Goal: Task Accomplishment & Management: Use online tool/utility

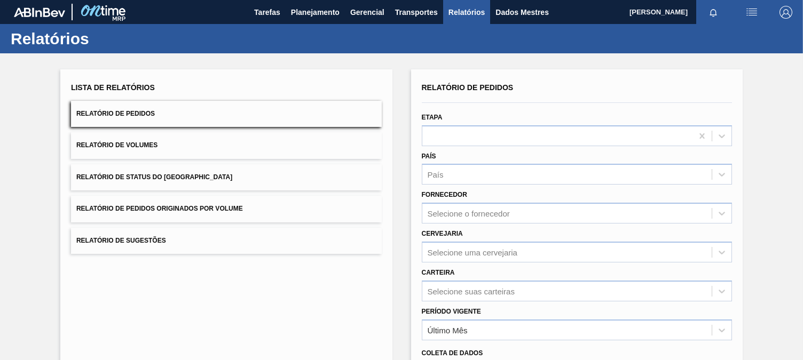
click at [243, 204] on button "Relatório de Pedidos Originados por Volume" at bounding box center [226, 209] width 311 height 26
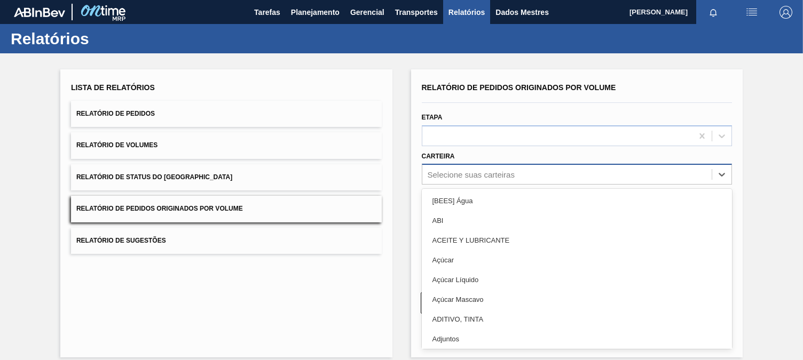
click at [446, 167] on div "Selecione suas carteiras" at bounding box center [567, 174] width 290 height 15
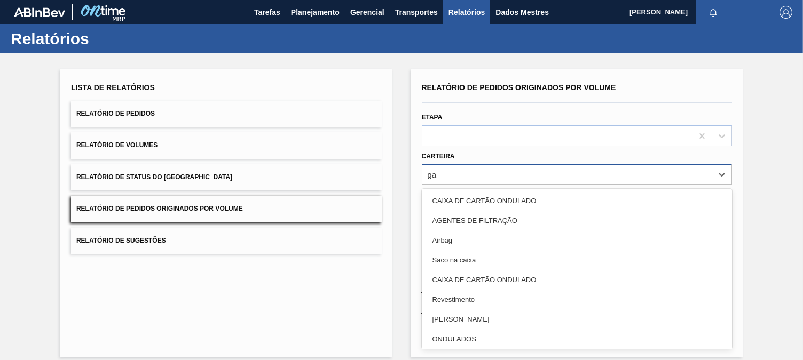
type input "g"
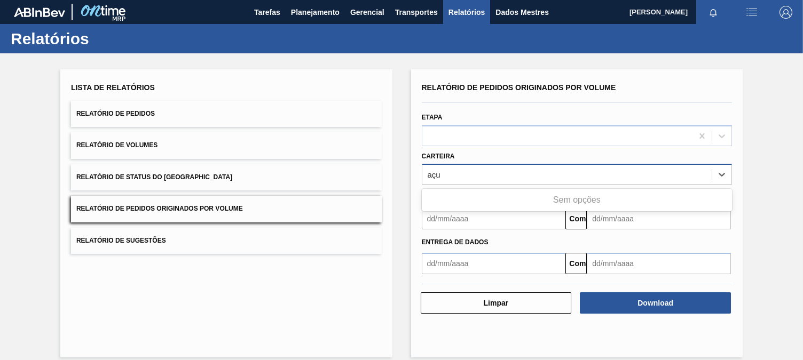
type input "aç"
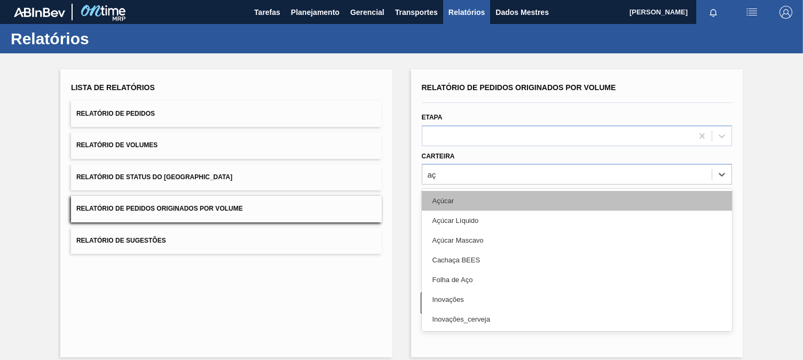
click at [450, 203] on font "Açúcar" at bounding box center [442, 201] width 21 height 8
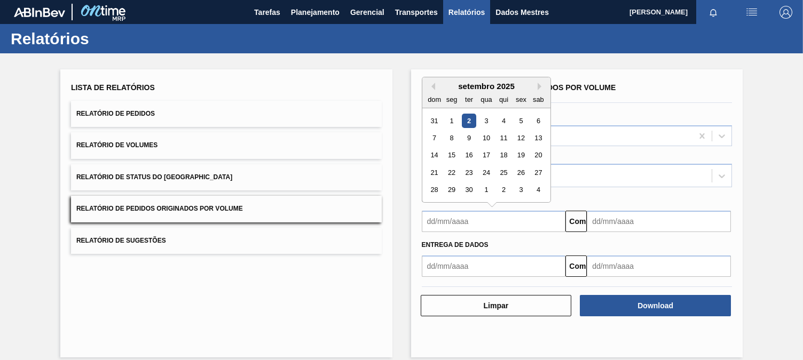
click at [465, 224] on input "text" at bounding box center [494, 221] width 144 height 21
click at [434, 88] on button "[PERSON_NAME]" at bounding box center [431, 86] width 7 height 7
click at [519, 121] on div "1" at bounding box center [521, 121] width 14 height 14
type input "[DATE]"
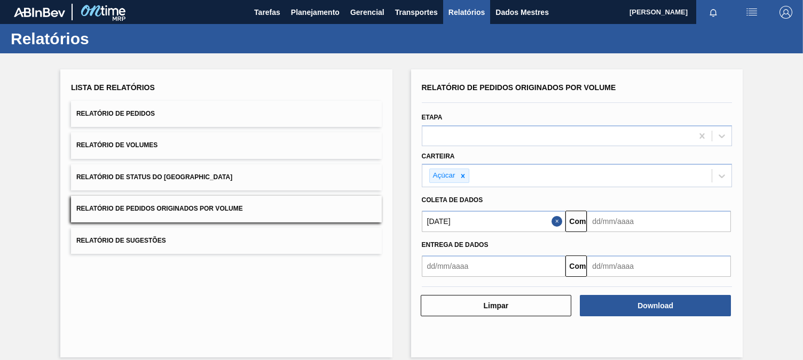
click at [619, 215] on input "text" at bounding box center [659, 221] width 144 height 21
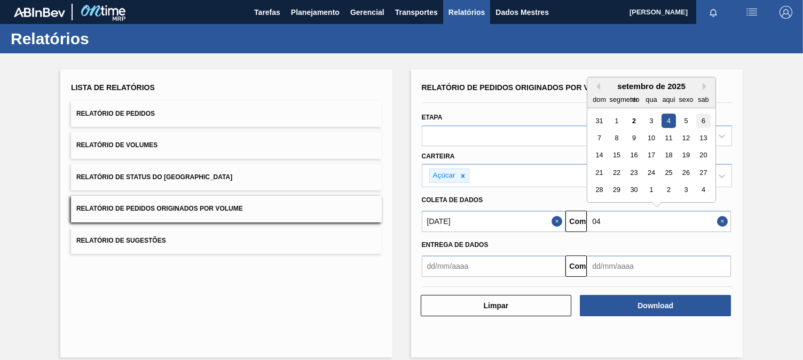
click at [697, 120] on div "6" at bounding box center [703, 121] width 14 height 14
type input "[DATE]"
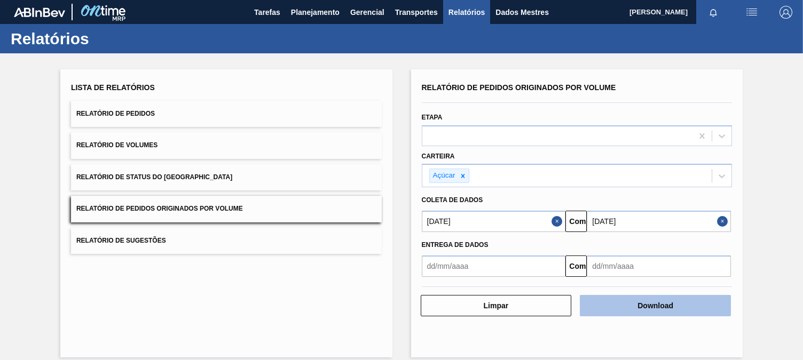
click at [666, 309] on font "Download" at bounding box center [656, 306] width 36 height 9
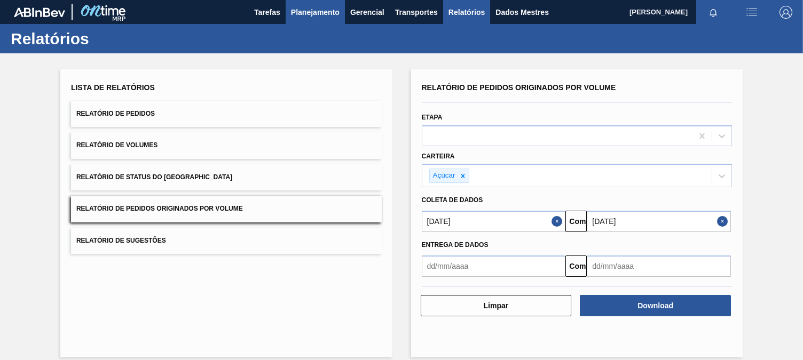
click at [322, 15] on font "Planejamento" at bounding box center [315, 12] width 49 height 9
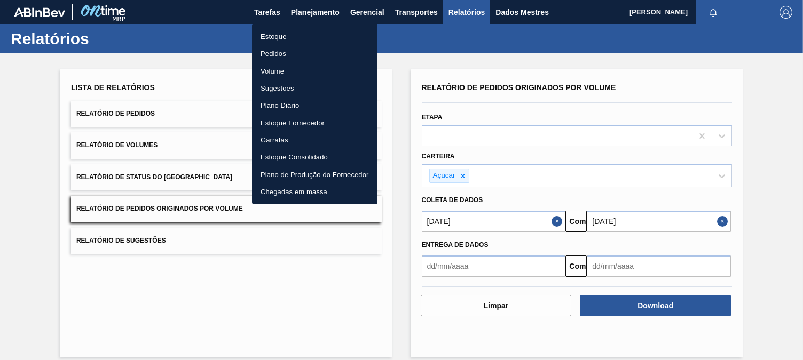
click at [275, 53] on font "Pedidos" at bounding box center [274, 54] width 26 height 8
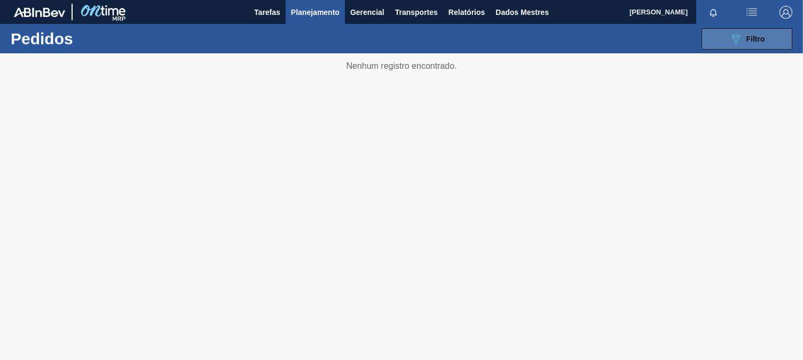
click at [737, 40] on icon at bounding box center [736, 39] width 8 height 9
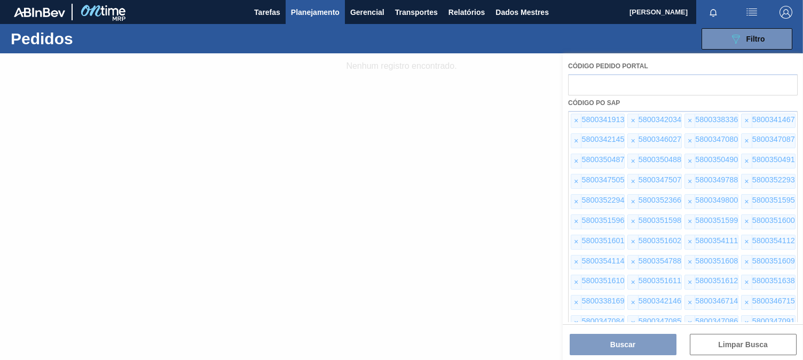
click at [738, 341] on div at bounding box center [401, 206] width 803 height 307
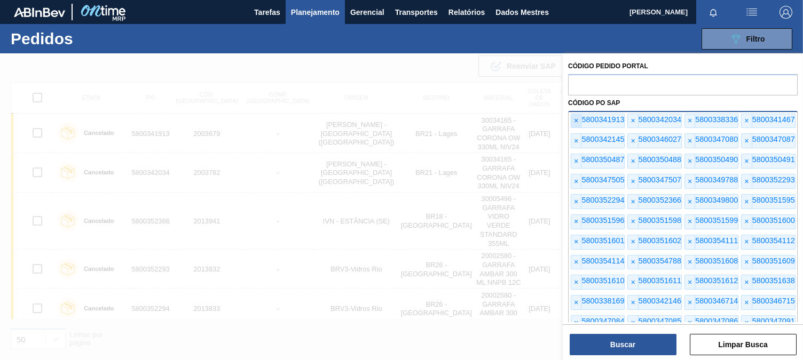
click at [578, 119] on font "×" at bounding box center [576, 120] width 4 height 9
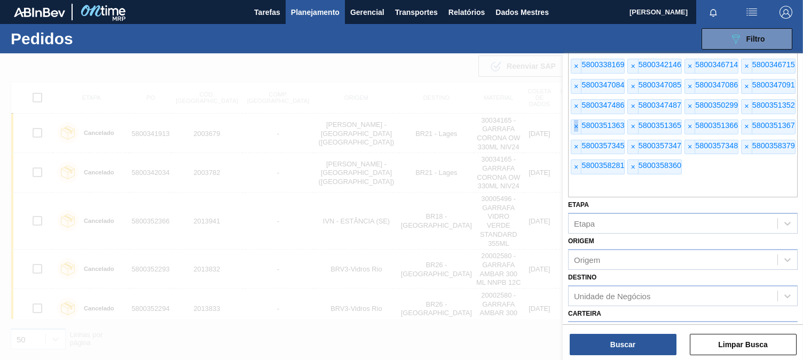
click at [578, 120] on div "× 5800351363" at bounding box center [598, 127] width 54 height 15
click at [732, 338] on button "Limpar Busca" at bounding box center [743, 344] width 107 height 21
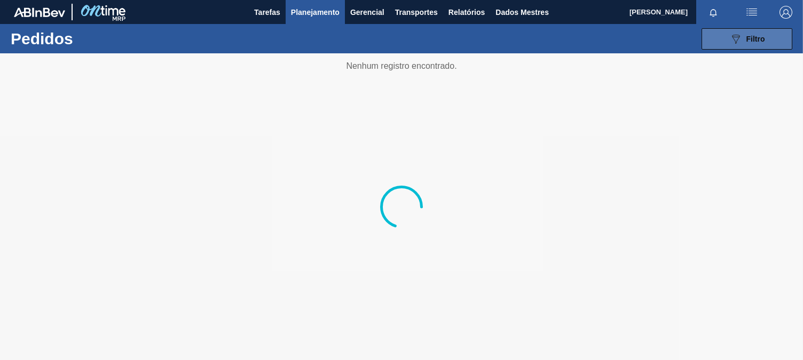
click at [730, 35] on icon "089F7B8B-B2A5-4AFE-B5C0-19BA573D28AC" at bounding box center [735, 39] width 13 height 13
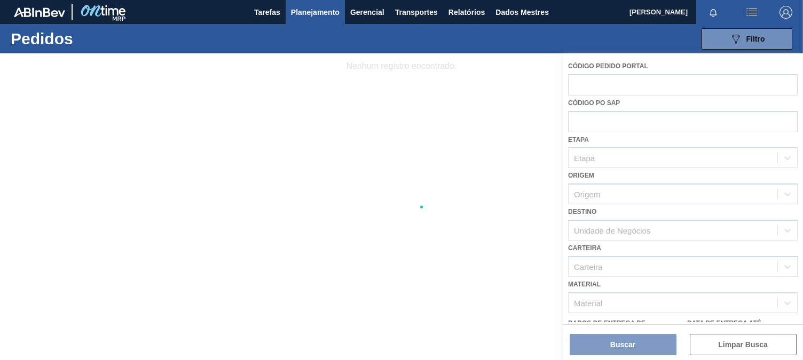
click at [578, 122] on div at bounding box center [401, 206] width 803 height 307
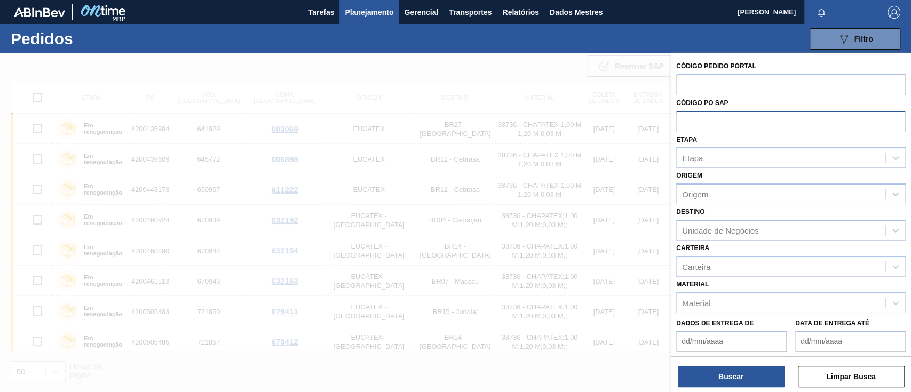
click at [734, 130] on input "text" at bounding box center [791, 121] width 230 height 20
paste input "text"
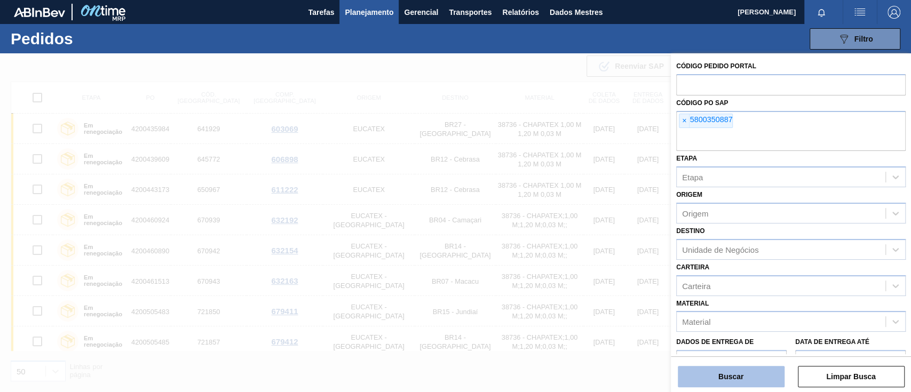
click at [766, 360] on button "Buscar" at bounding box center [731, 376] width 107 height 21
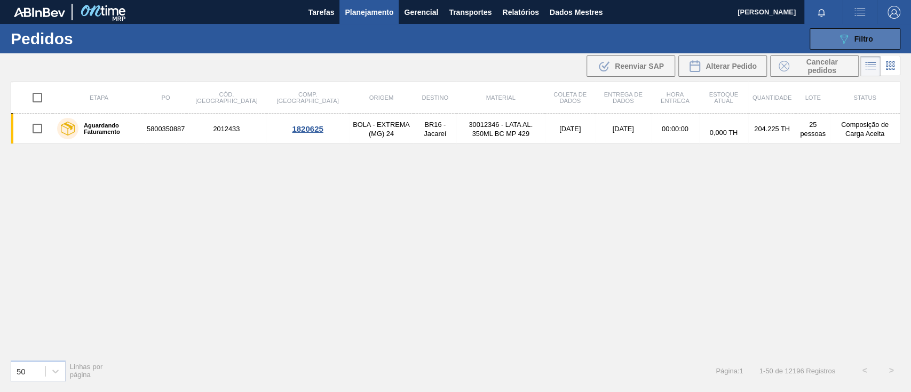
click at [803, 43] on icon "089F7B8B-B2A5-4AFE-B5C0-19BA573D28AC" at bounding box center [844, 39] width 13 height 13
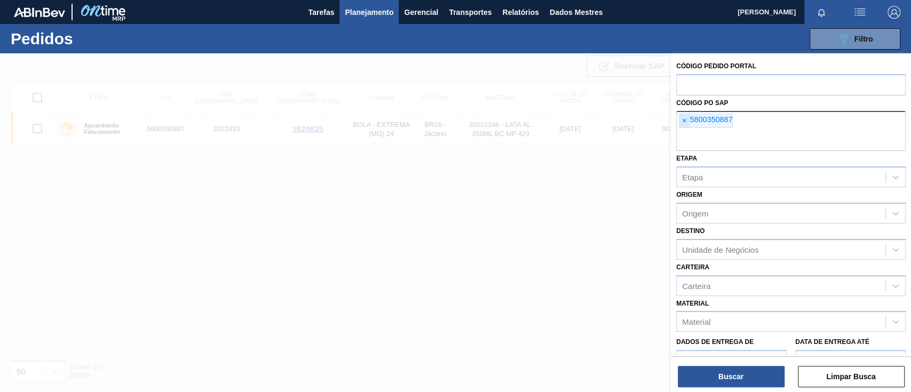
click at [685, 119] on font "×" at bounding box center [684, 120] width 4 height 9
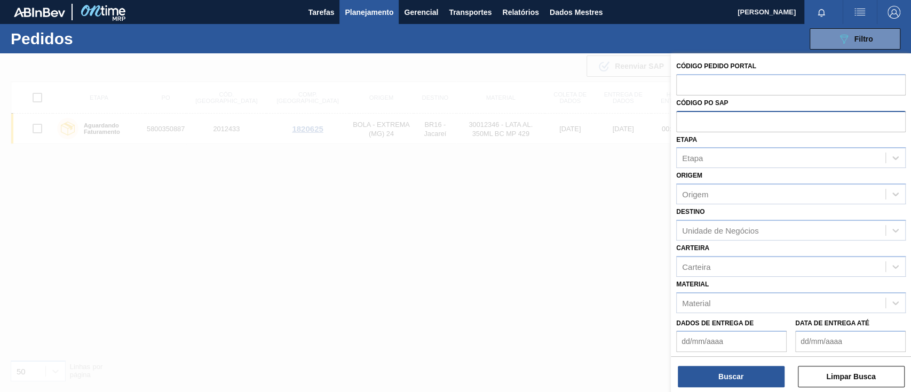
paste input "text"
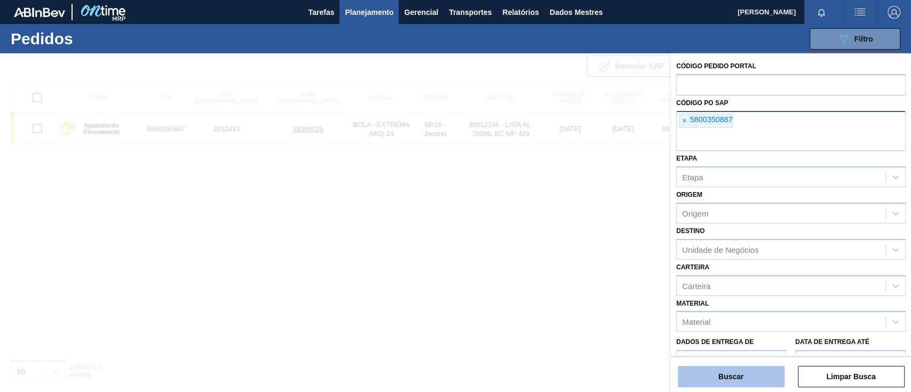
click at [727, 360] on button "Buscar" at bounding box center [731, 376] width 107 height 21
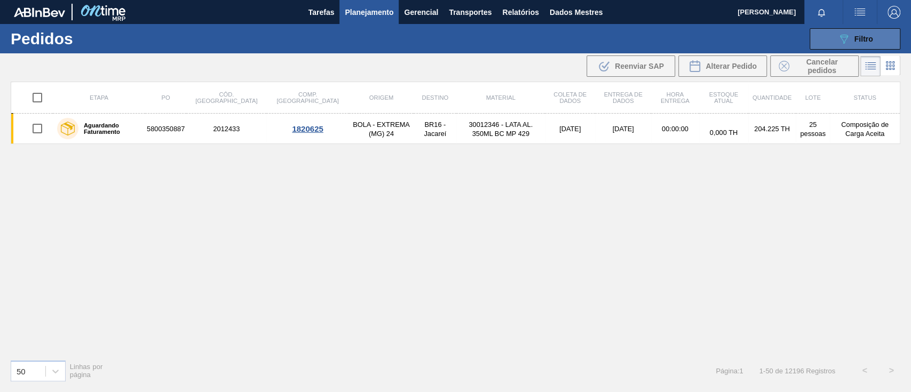
click at [803, 38] on icon at bounding box center [844, 39] width 8 height 9
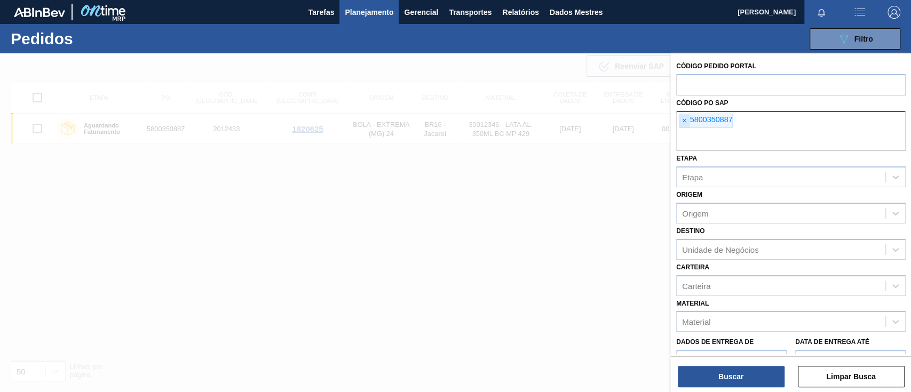
click at [683, 124] on font "×" at bounding box center [684, 120] width 4 height 9
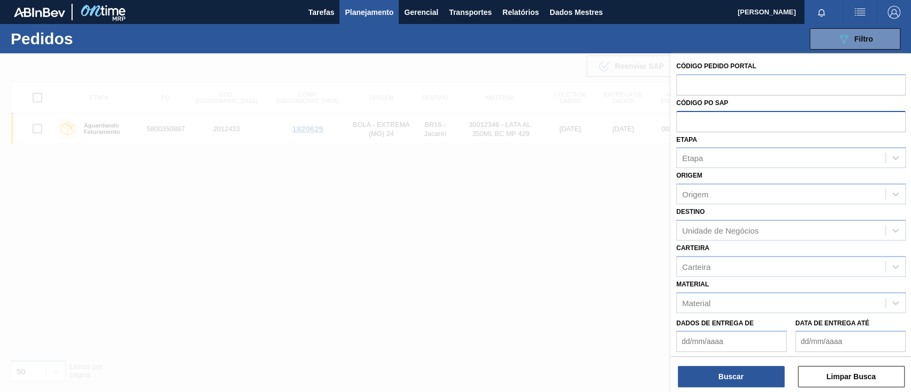
paste input "5800359147"
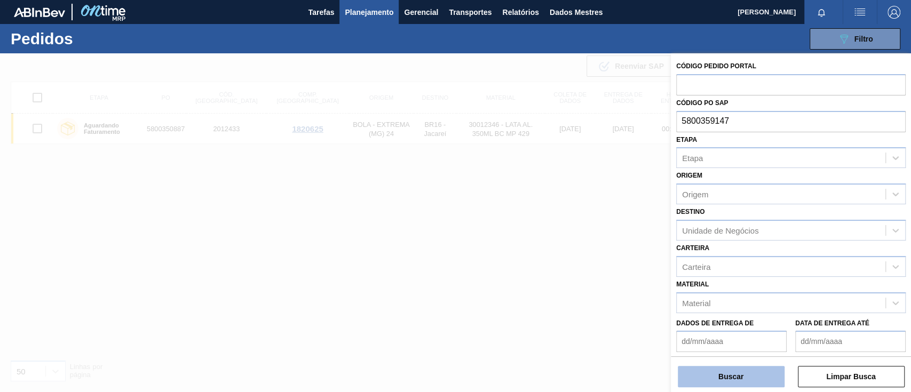
type input "5800359147"
click at [754, 360] on button "Buscar" at bounding box center [731, 376] width 107 height 21
